Goal: Transaction & Acquisition: Purchase product/service

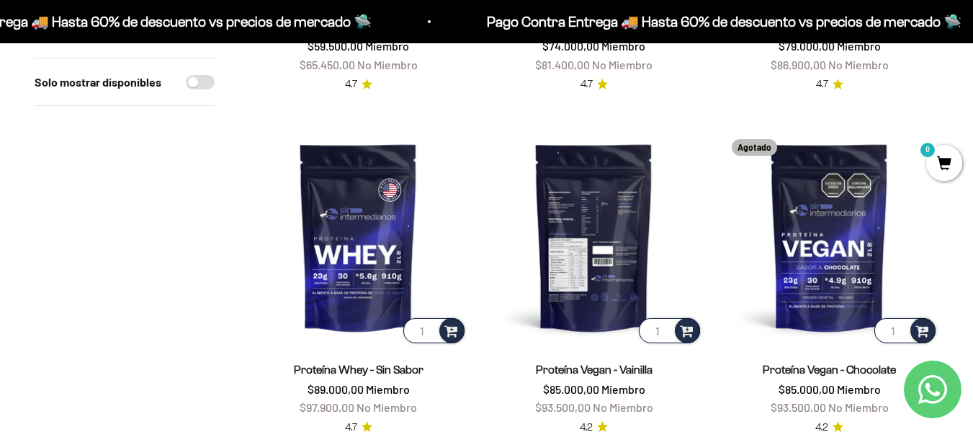
scroll to position [1153, 0]
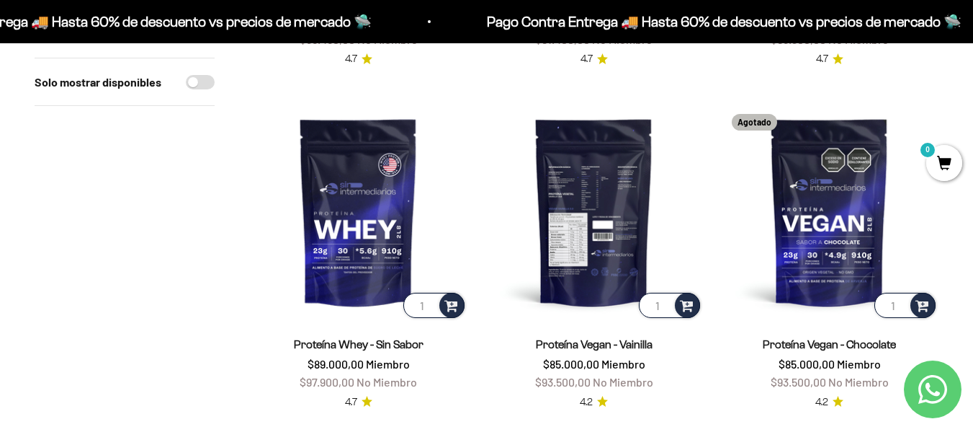
click at [616, 218] on img at bounding box center [594, 211] width 218 height 218
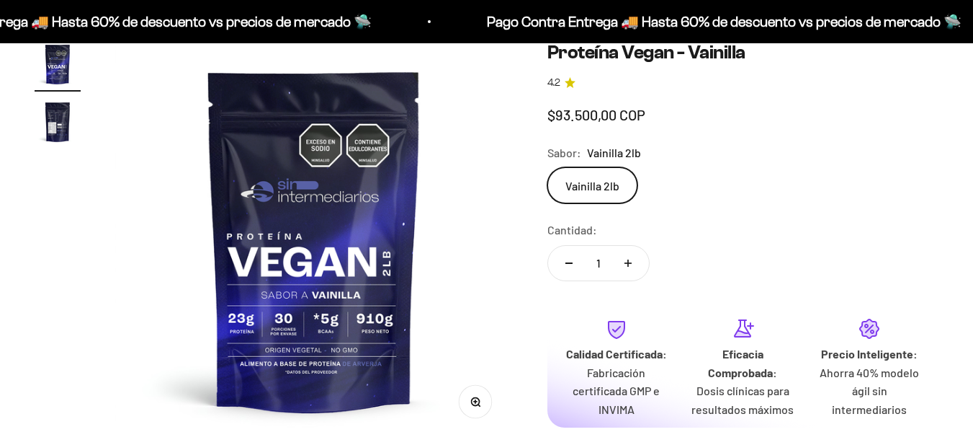
scroll to position [144, 0]
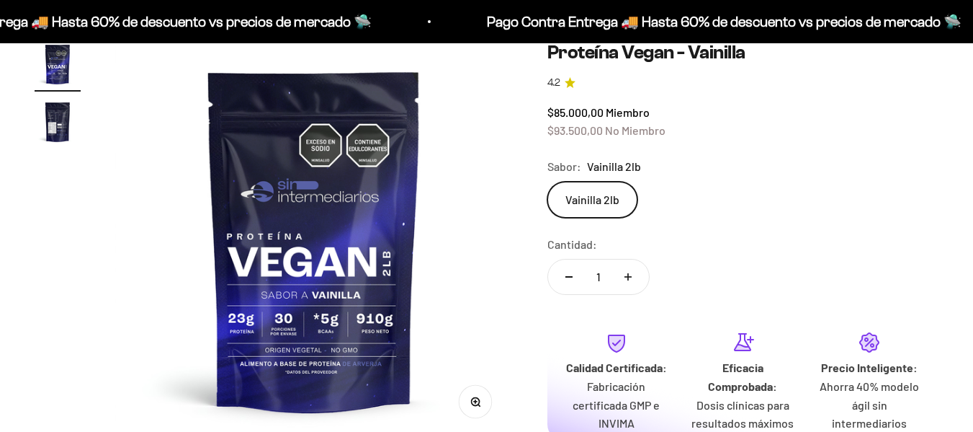
click at [59, 130] on img "Ir al artículo 2" at bounding box center [58, 122] width 46 height 46
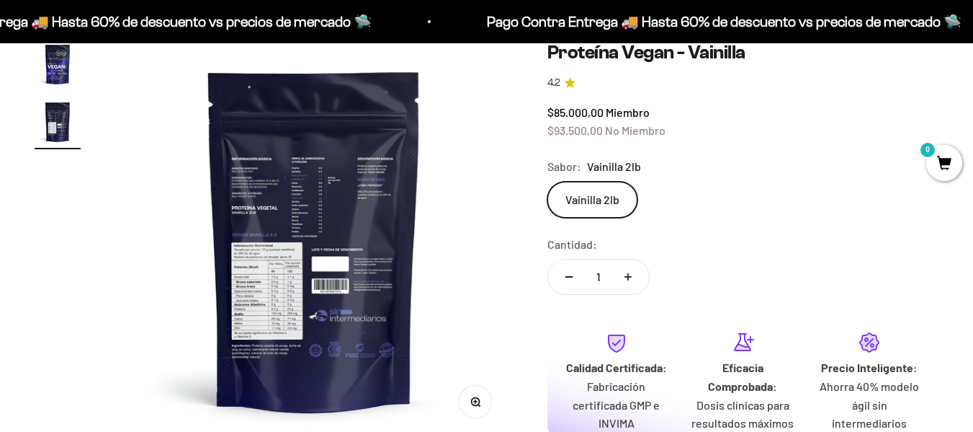
scroll to position [0, 406]
click at [278, 311] on img at bounding box center [314, 240] width 398 height 398
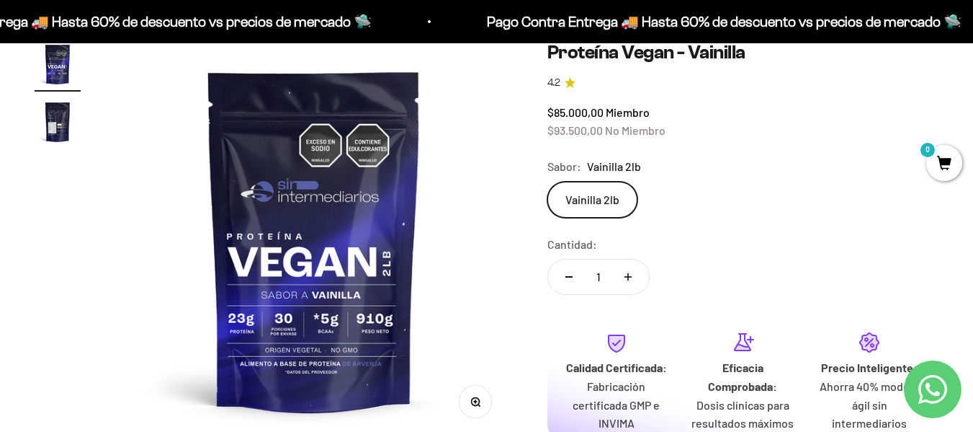
scroll to position [0, 0]
click at [61, 124] on img "Ir al artículo 2" at bounding box center [58, 122] width 46 height 46
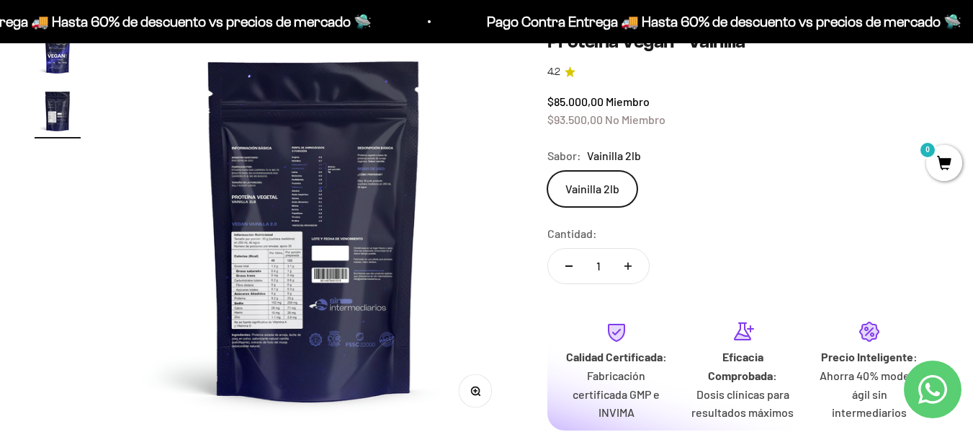
scroll to position [144, 0]
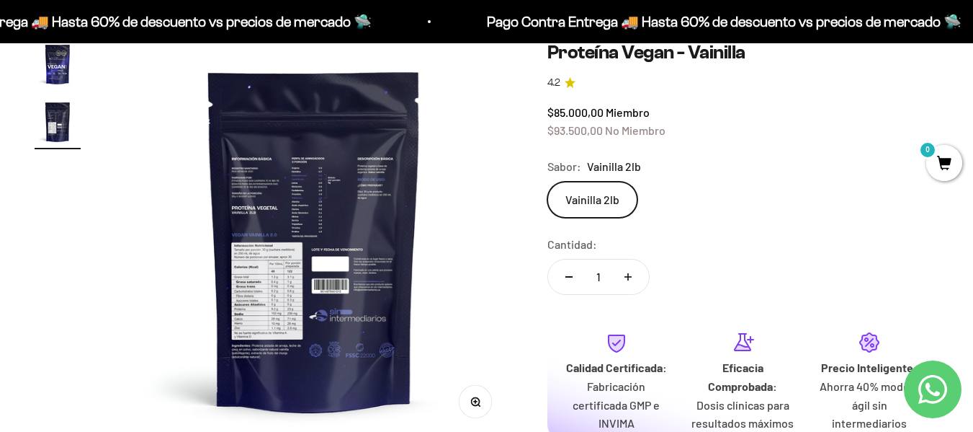
click at [335, 232] on img at bounding box center [314, 240] width 398 height 398
click at [267, 333] on img at bounding box center [314, 240] width 398 height 398
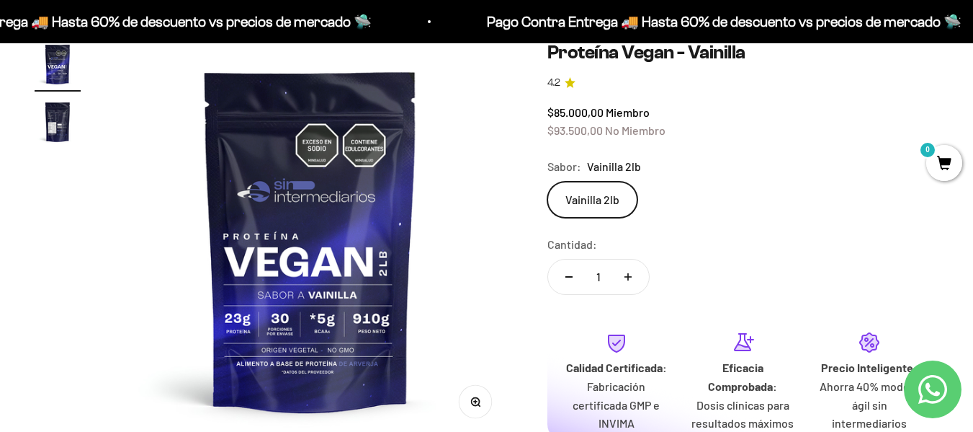
scroll to position [0, 0]
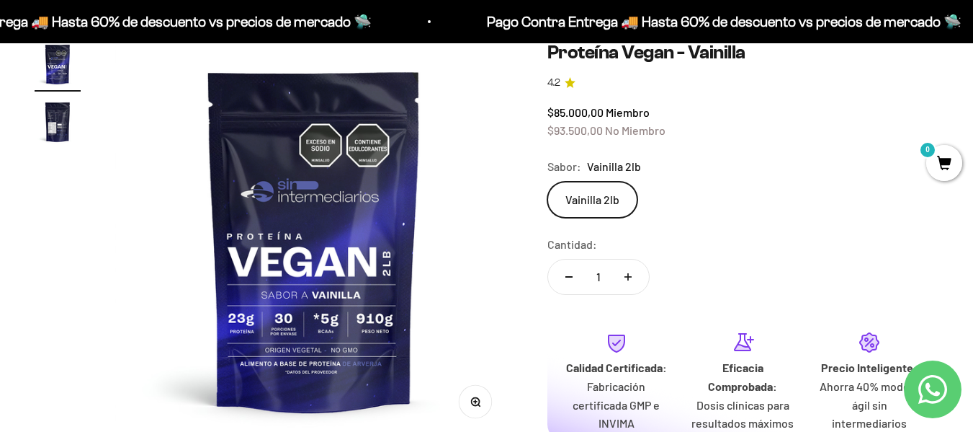
click at [284, 306] on img at bounding box center [314, 240] width 398 height 398
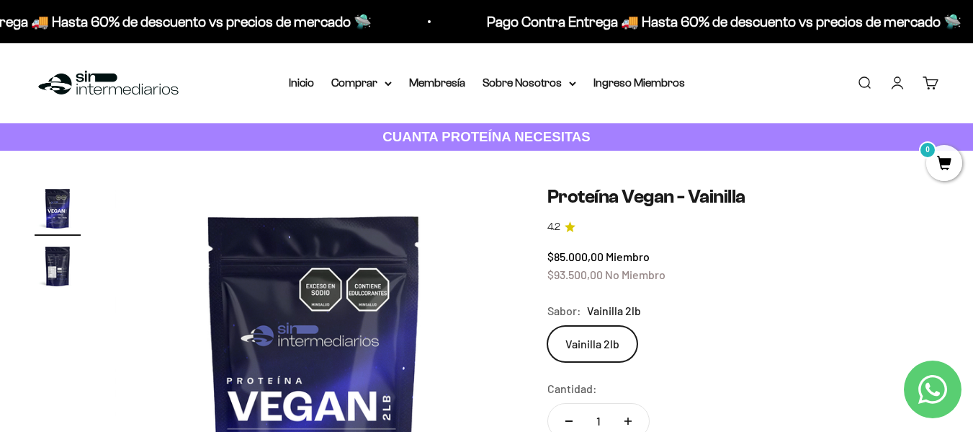
click at [71, 272] on img "Ir al artículo 2" at bounding box center [58, 266] width 46 height 46
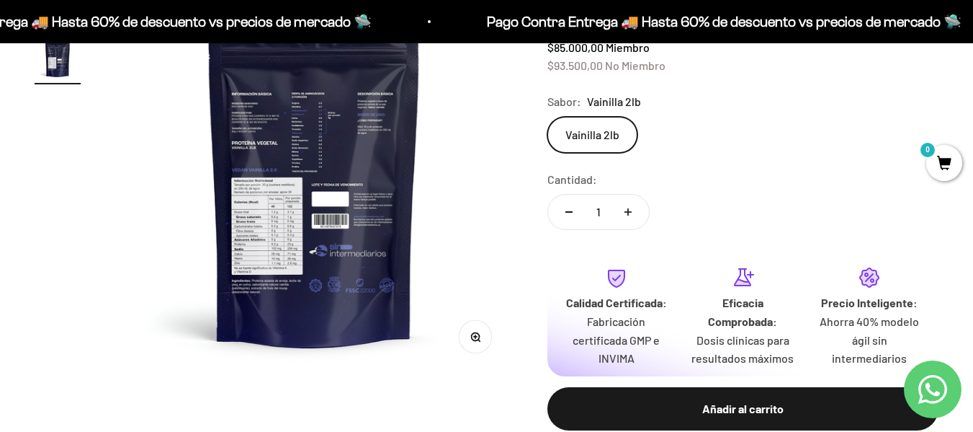
scroll to position [216, 0]
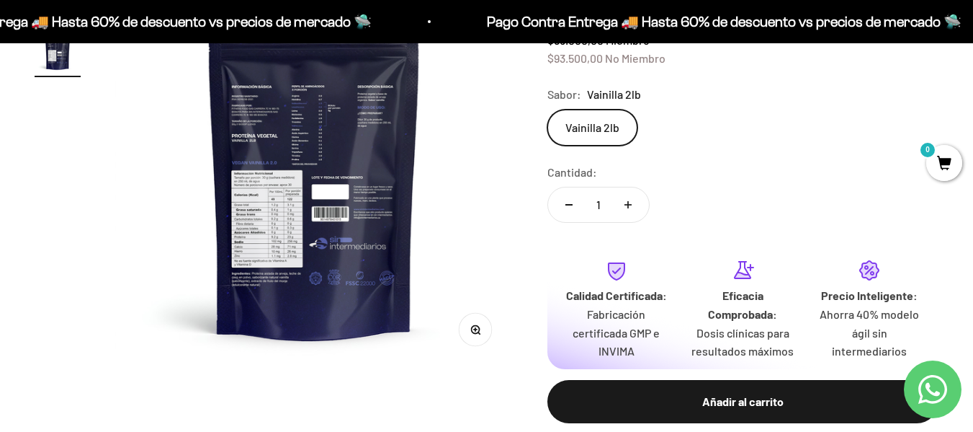
click at [305, 313] on img at bounding box center [314, 168] width 398 height 398
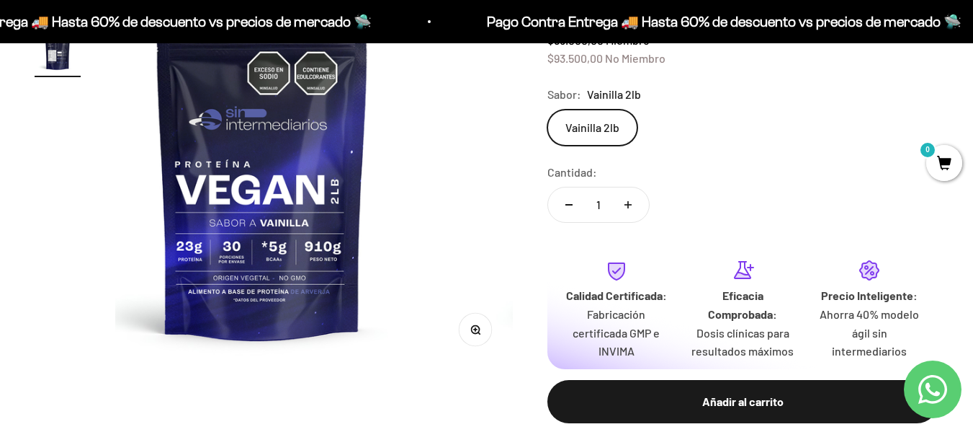
click at [305, 313] on media-carousel at bounding box center [314, 168] width 398 height 398
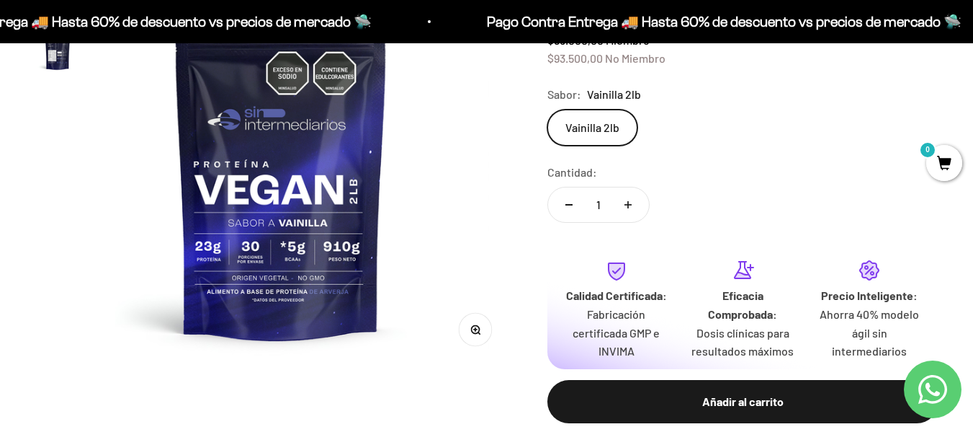
scroll to position [0, 0]
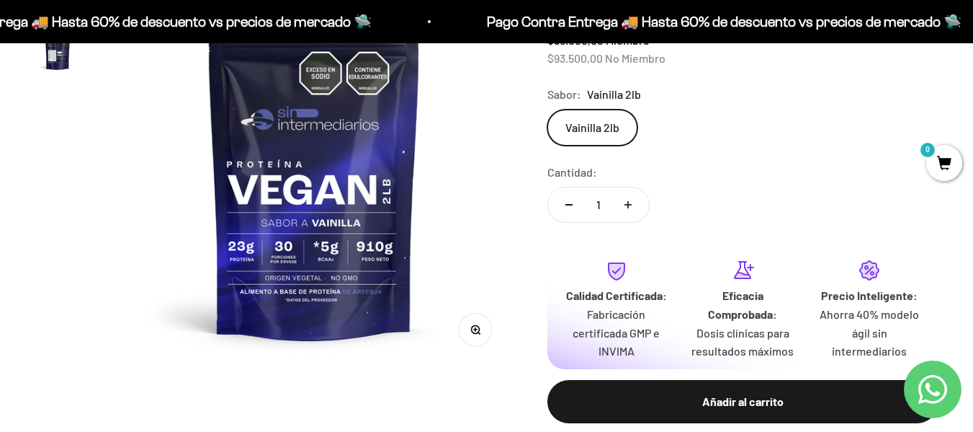
click at [56, 63] on img "Ir al artículo 2" at bounding box center [58, 50] width 46 height 46
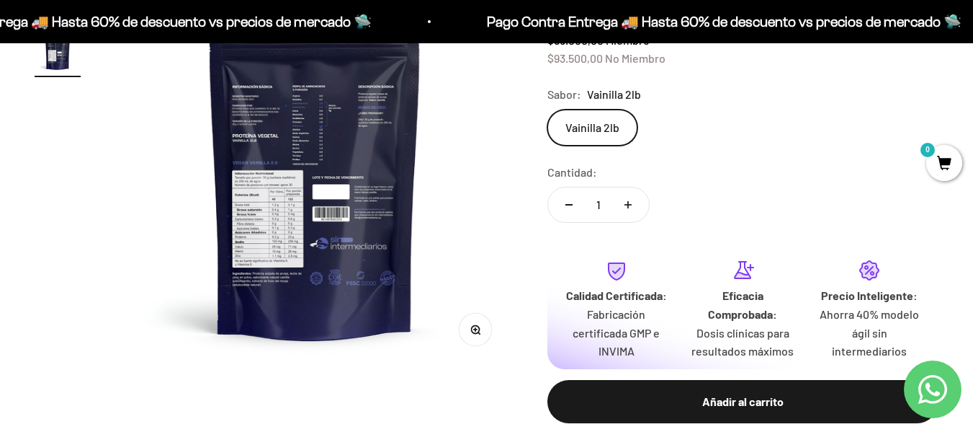
scroll to position [0, 406]
click at [469, 326] on button "Zoom" at bounding box center [475, 329] width 32 height 32
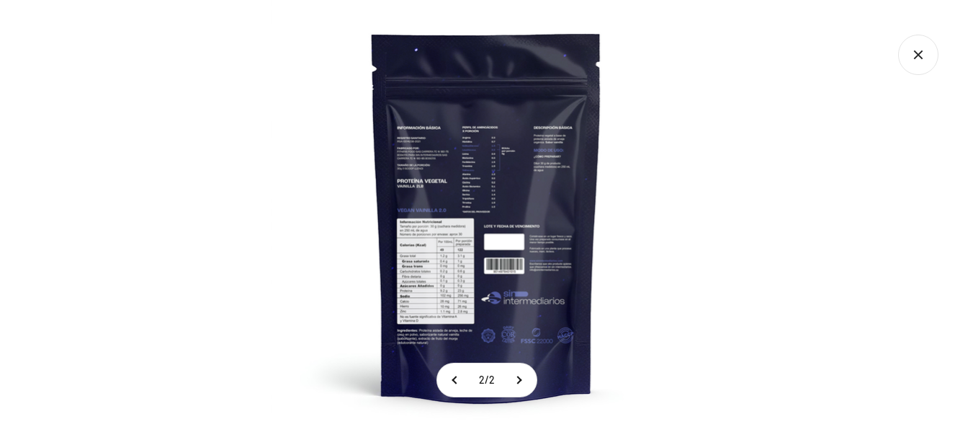
click at [438, 293] on img at bounding box center [487, 216] width 432 height 432
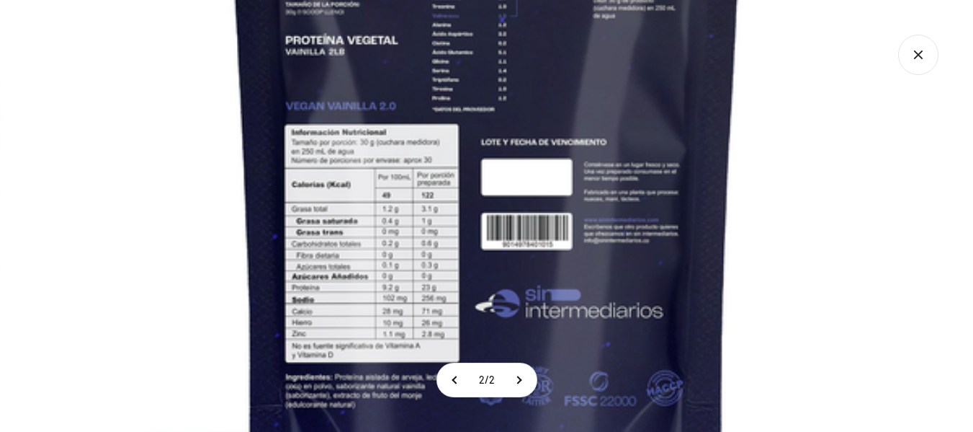
click at [888, 140] on img at bounding box center [487, 119] width 973 height 973
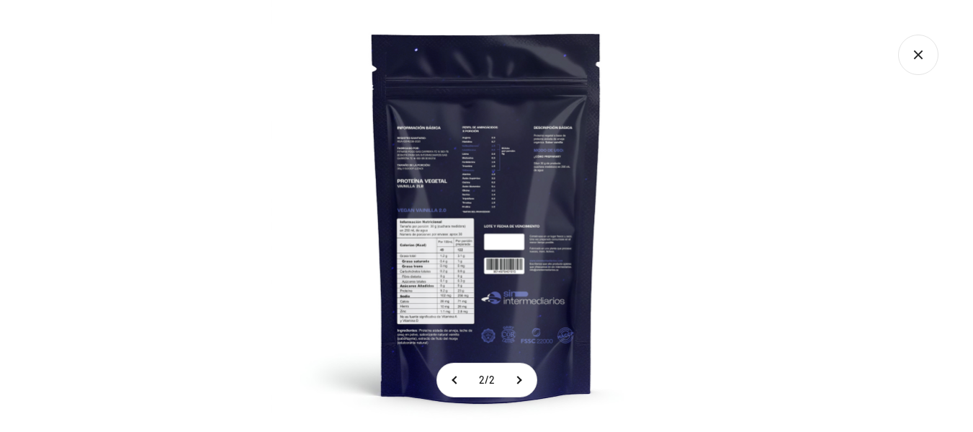
click at [927, 48] on icon "Cerrar galería" at bounding box center [919, 55] width 40 height 40
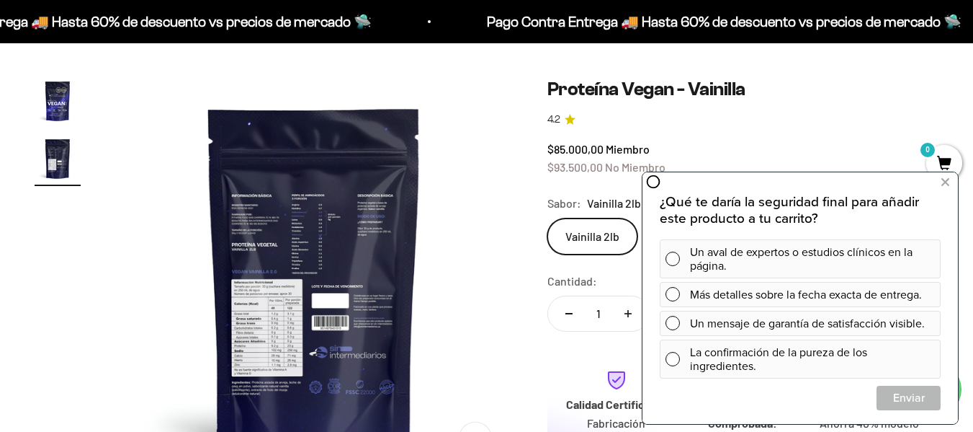
scroll to position [72, 0]
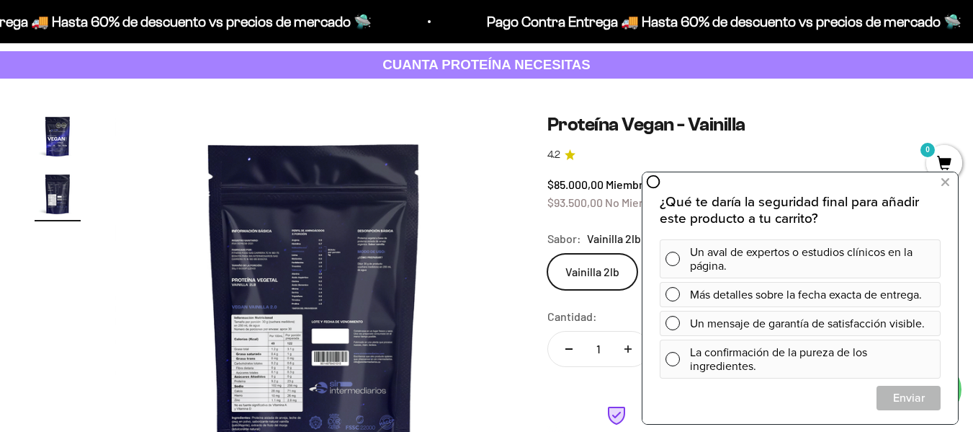
click at [54, 136] on img "Ir al artículo 1" at bounding box center [58, 136] width 46 height 46
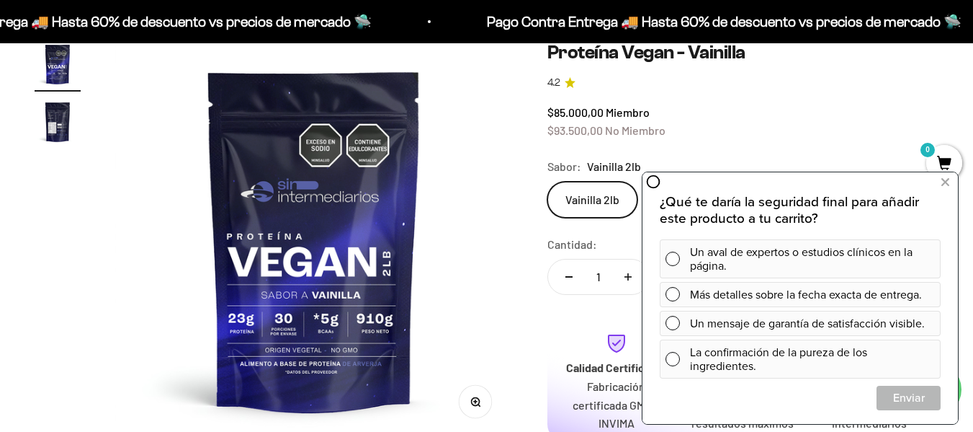
scroll to position [0, 0]
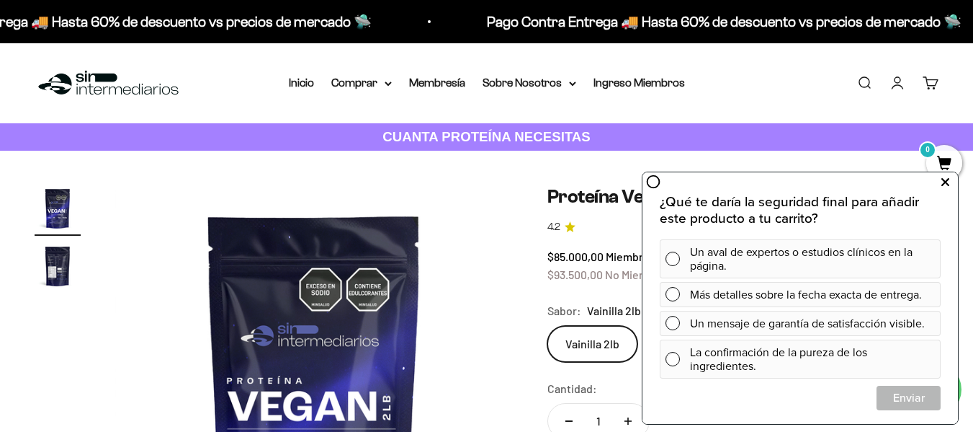
click at [944, 184] on icon at bounding box center [946, 182] width 8 height 19
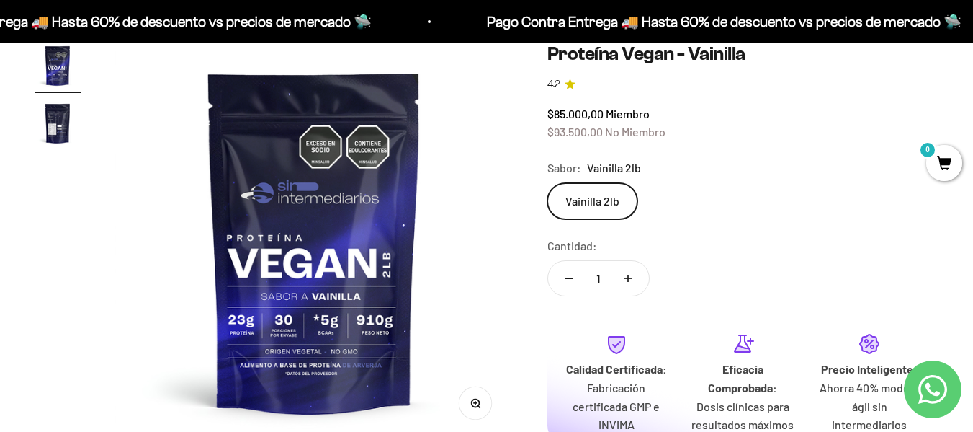
scroll to position [144, 0]
